Goal: Find specific page/section: Find specific page/section

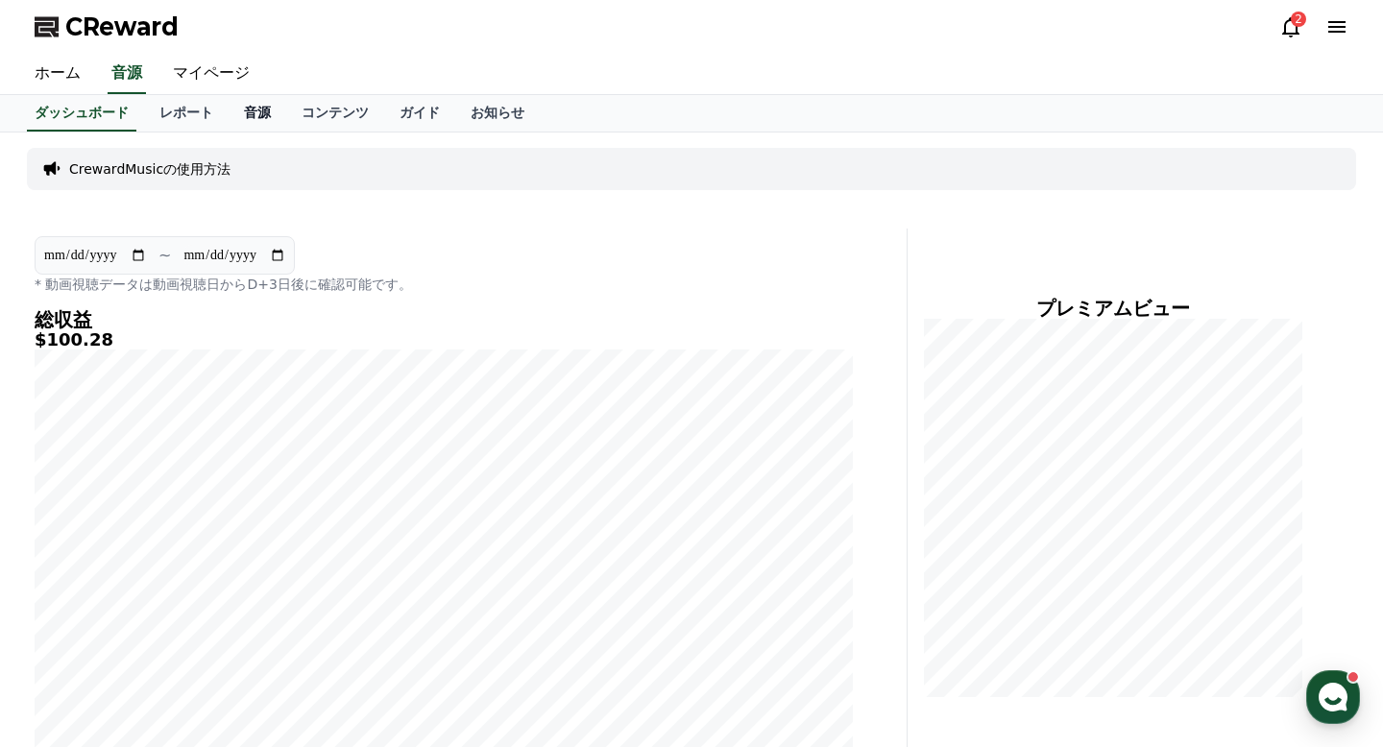
click at [264, 123] on link "音源" at bounding box center [258, 113] width 58 height 36
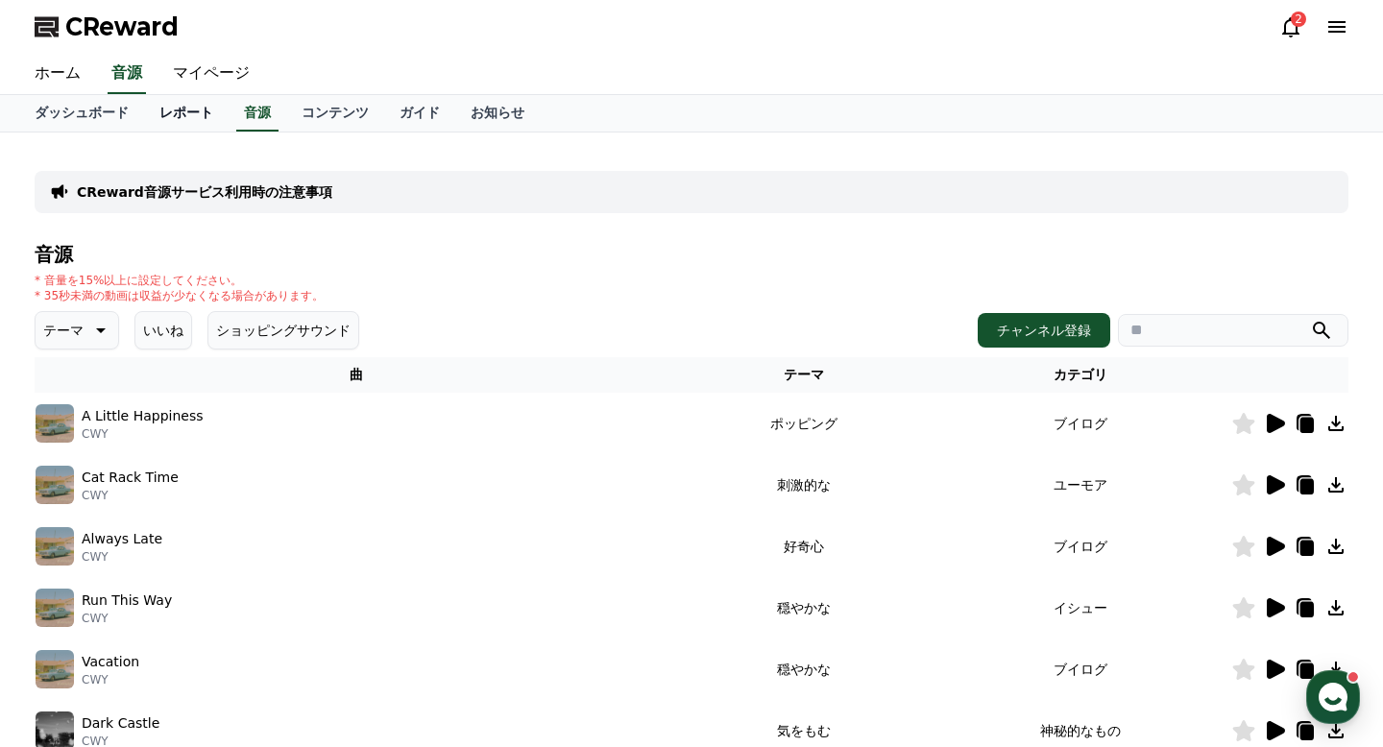
click at [200, 110] on link "レポート" at bounding box center [186, 113] width 85 height 36
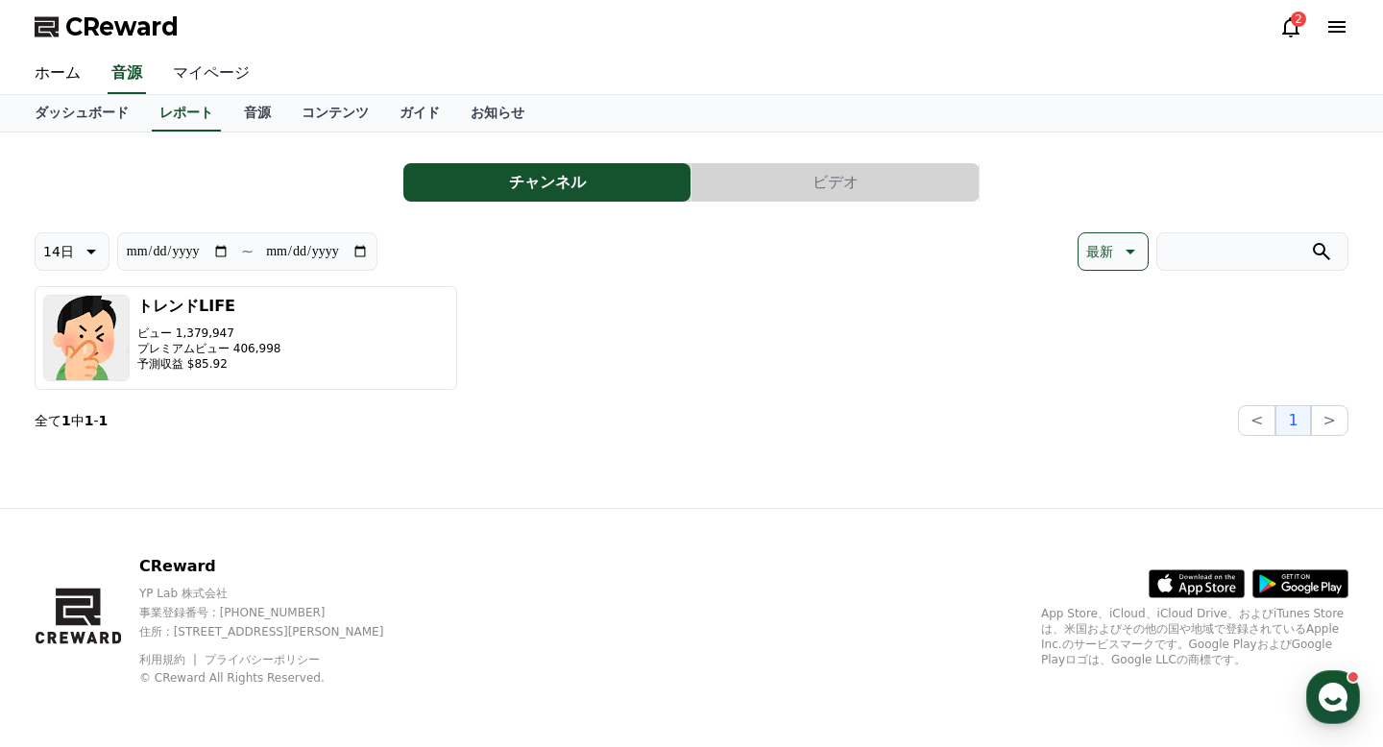
click at [208, 71] on link "マイページ" at bounding box center [211, 74] width 108 height 40
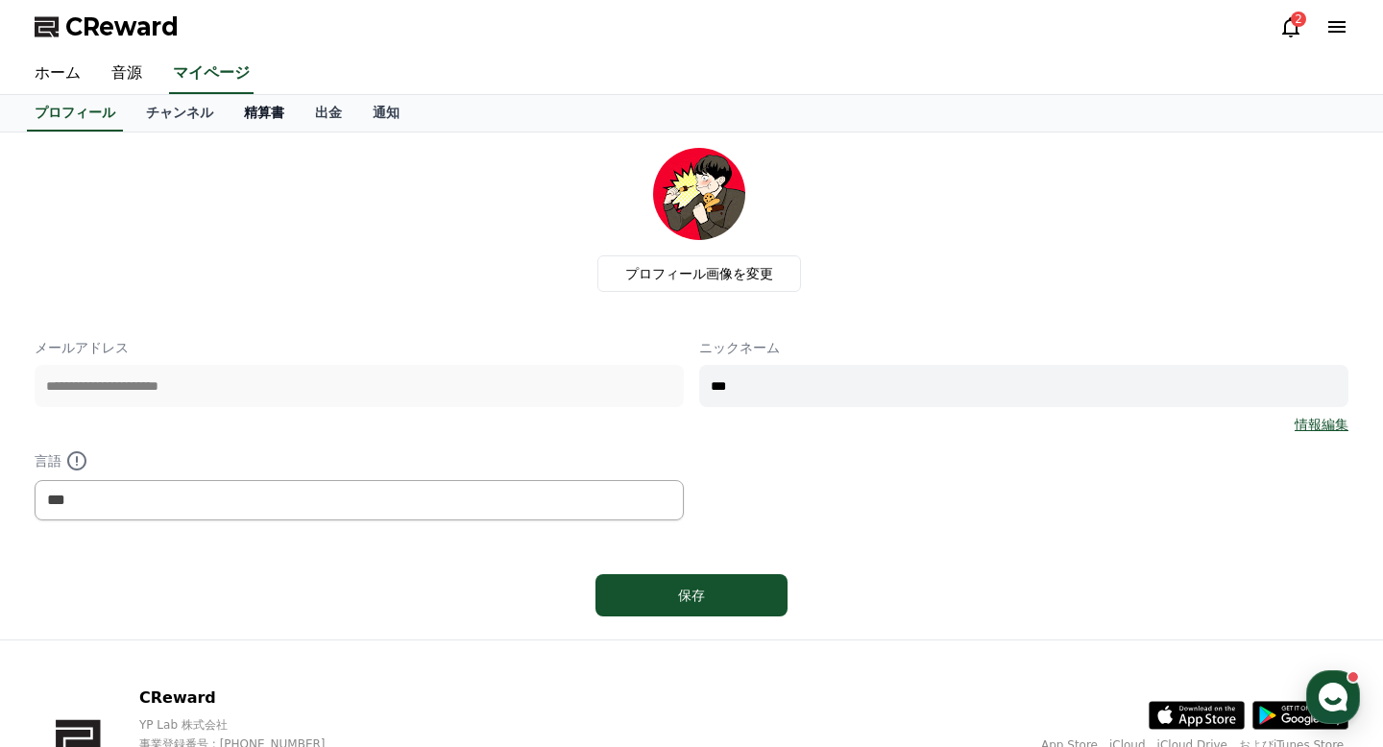
click at [286, 120] on link "精算書" at bounding box center [264, 113] width 71 height 36
